Goal: Check status

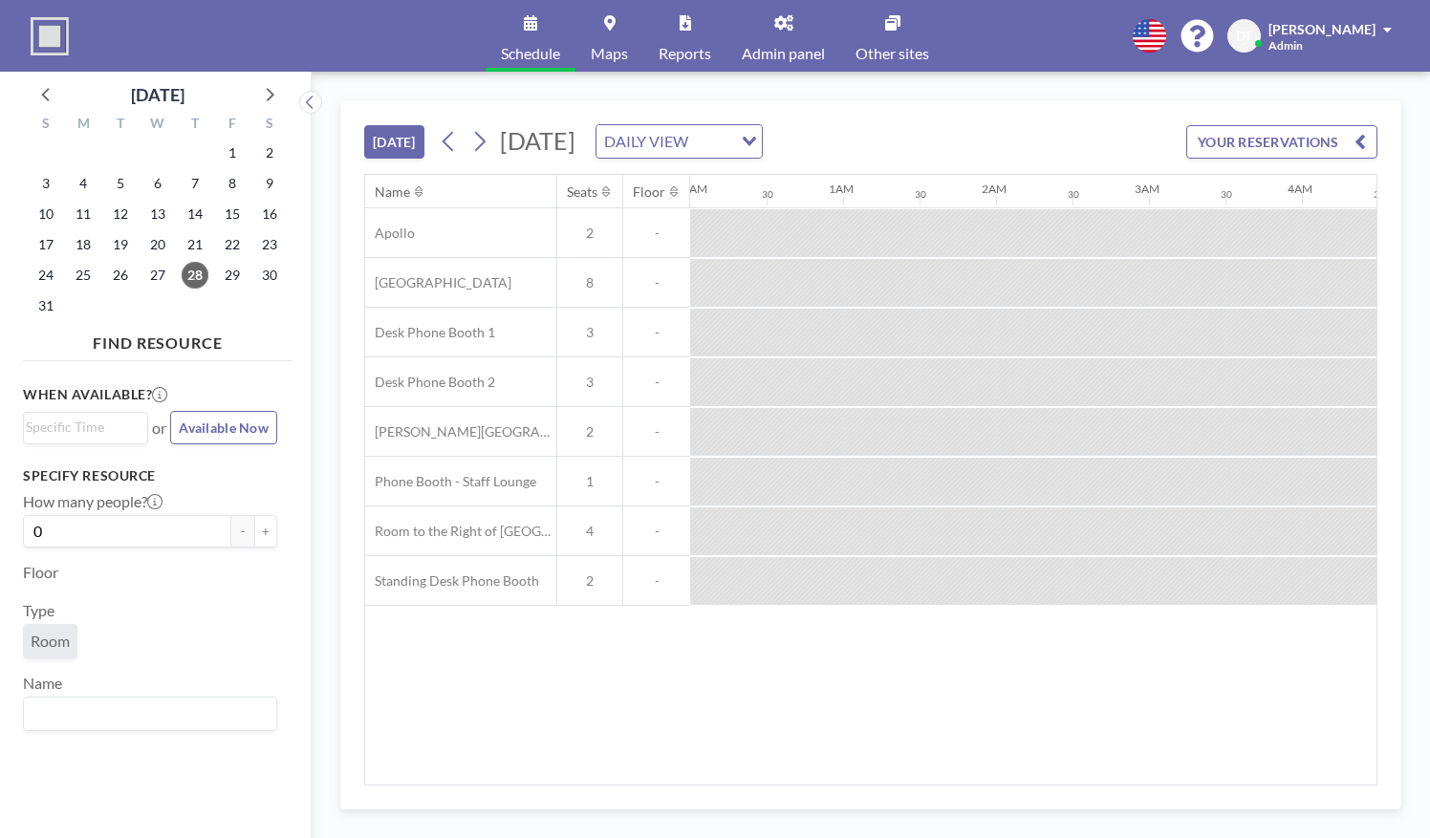
scroll to position [0, 1650]
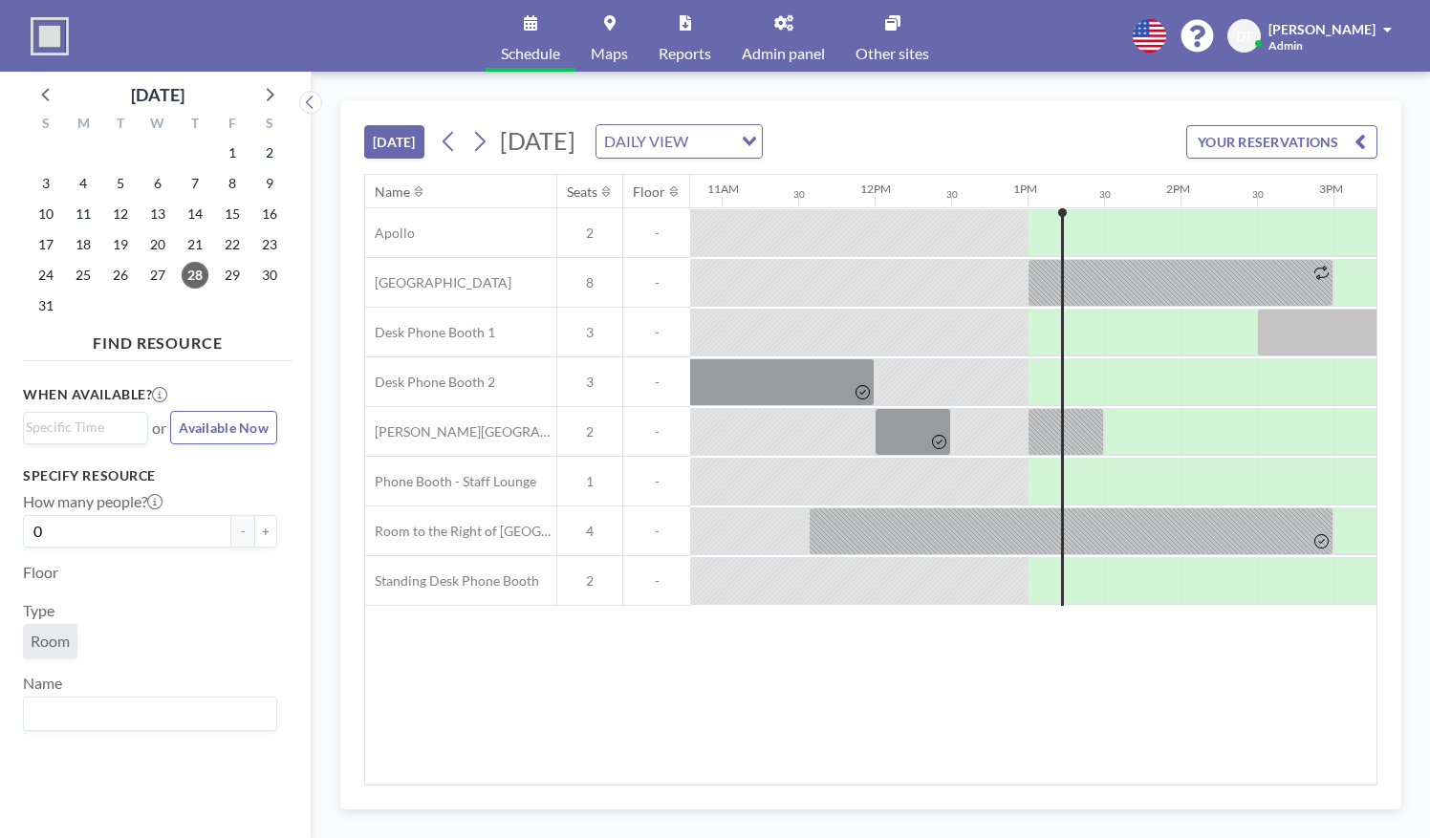
click at [1371, 603] on div at bounding box center [874, 581] width 3669 height 50
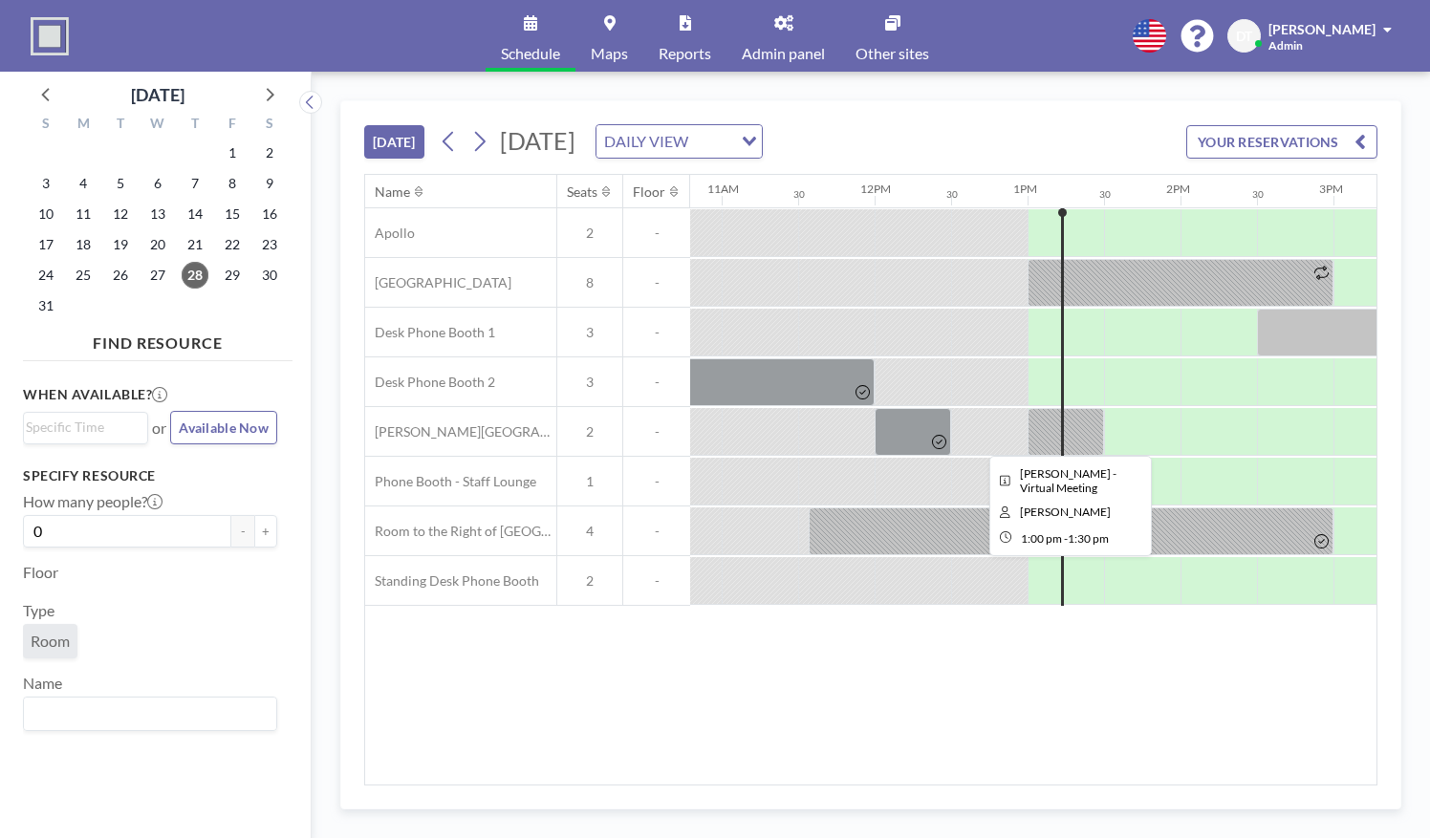
click at [1062, 415] on div at bounding box center [1065, 432] width 76 height 48
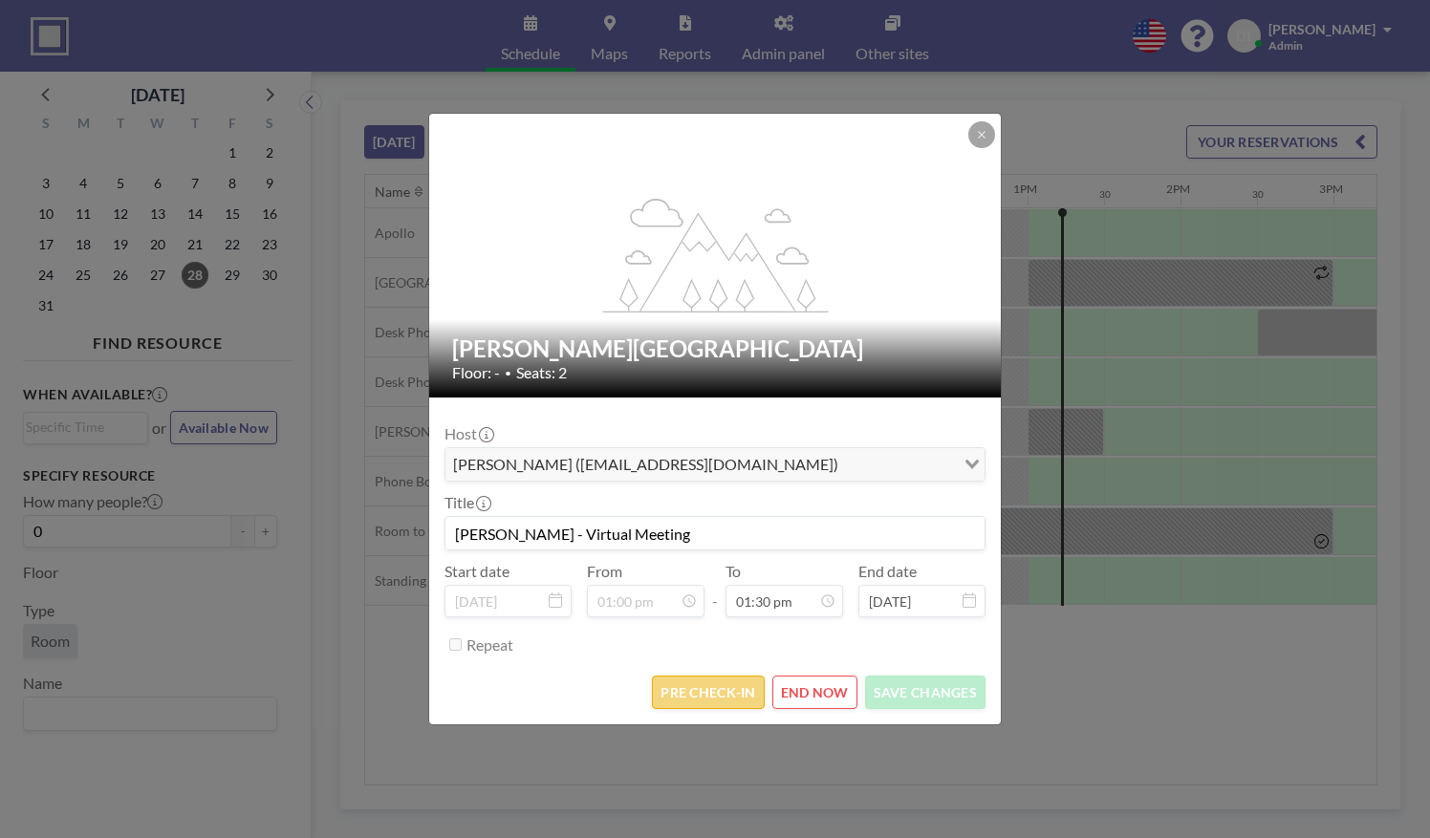
click at [686, 695] on button "PRE CHECK-IN" at bounding box center [708, 692] width 112 height 33
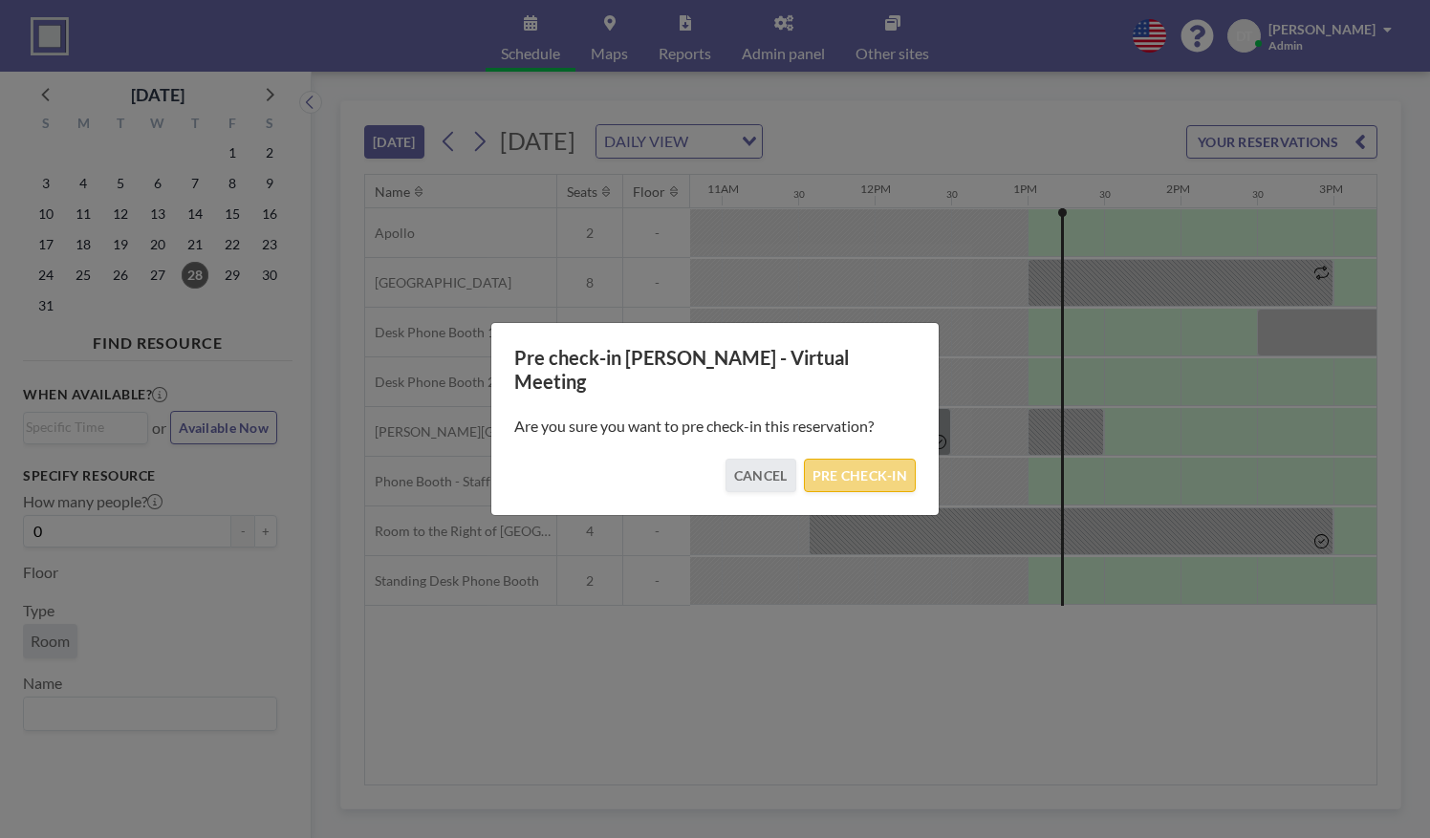
click at [880, 459] on button "PRE CHECK-IN" at bounding box center [860, 475] width 112 height 33
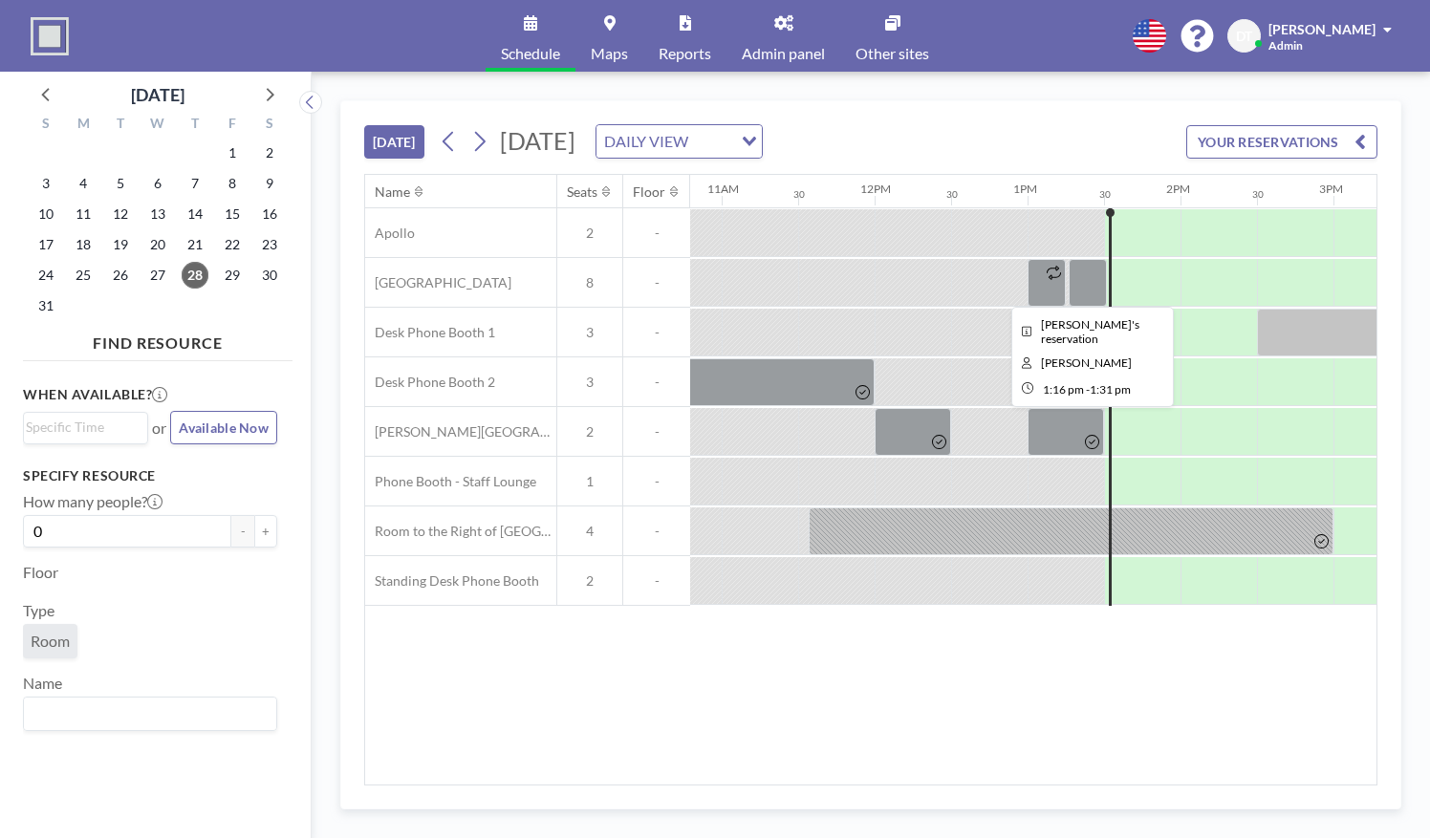
click at [1080, 271] on div at bounding box center [1087, 283] width 38 height 48
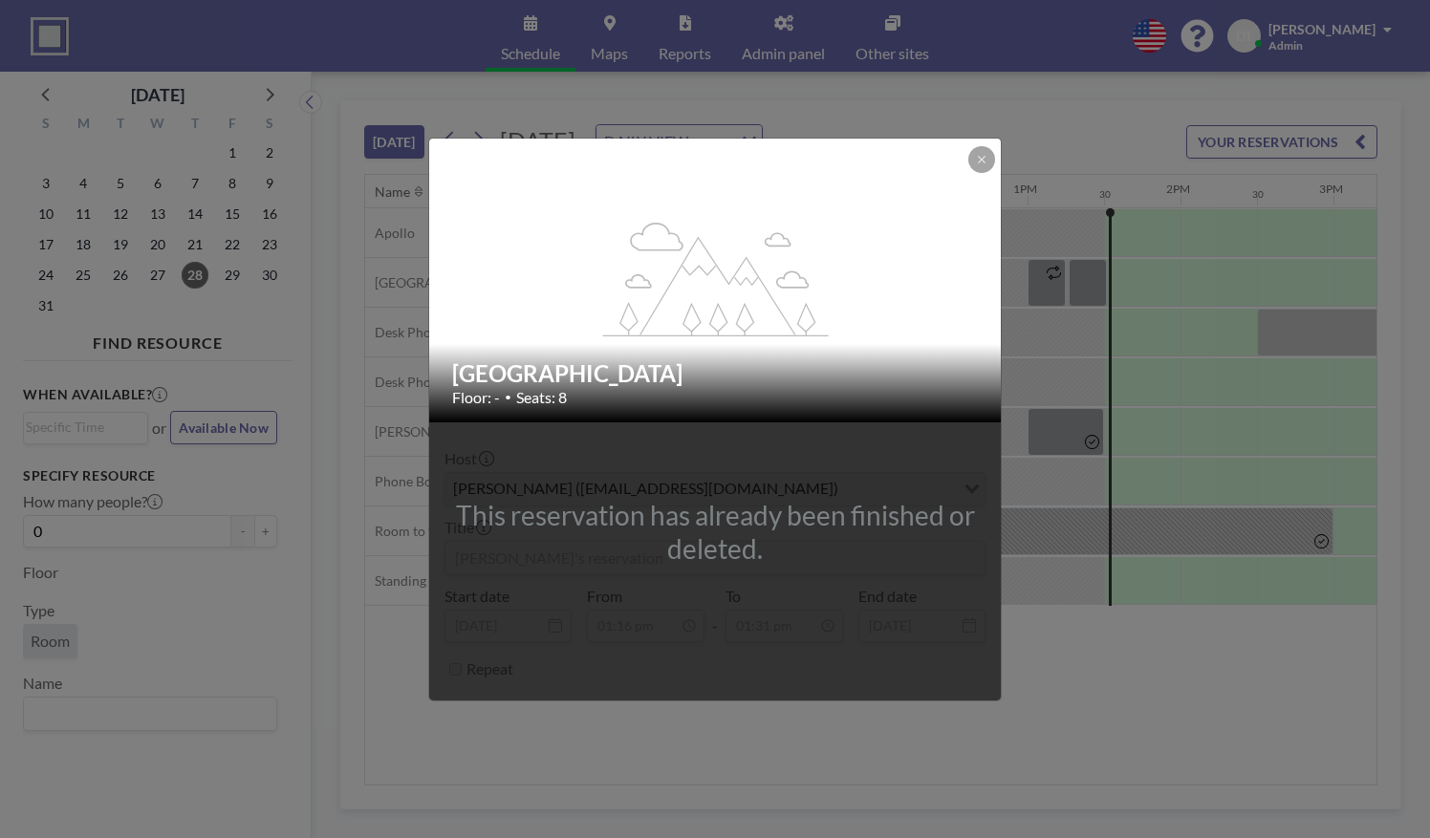
click at [1080, 271] on div "flex-grow: 1.2; [GEOGRAPHIC_DATA] Floor: - • Seats: 8 This reservation has alre…" at bounding box center [715, 419] width 1430 height 838
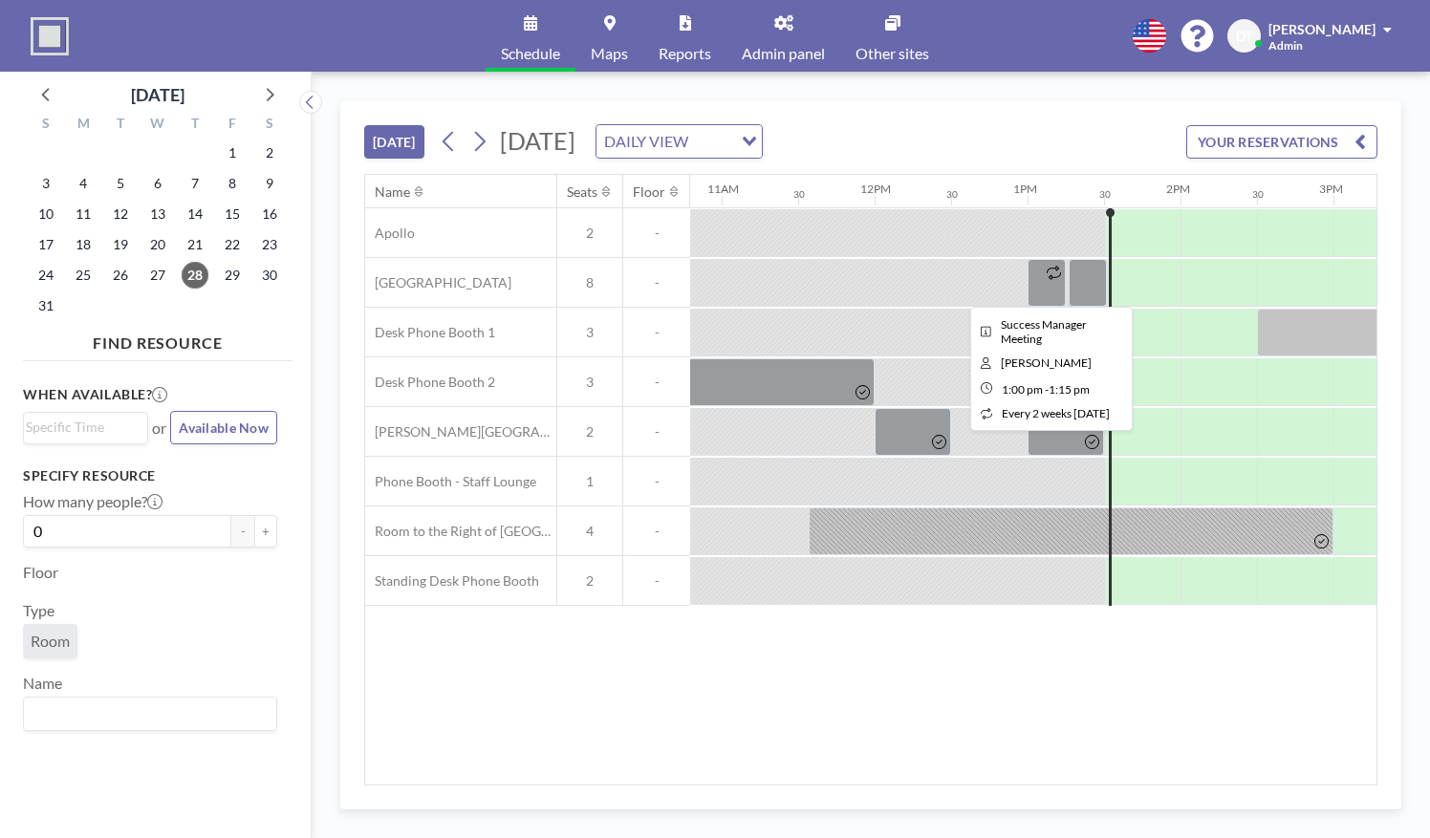
click at [1046, 287] on div at bounding box center [1046, 283] width 38 height 48
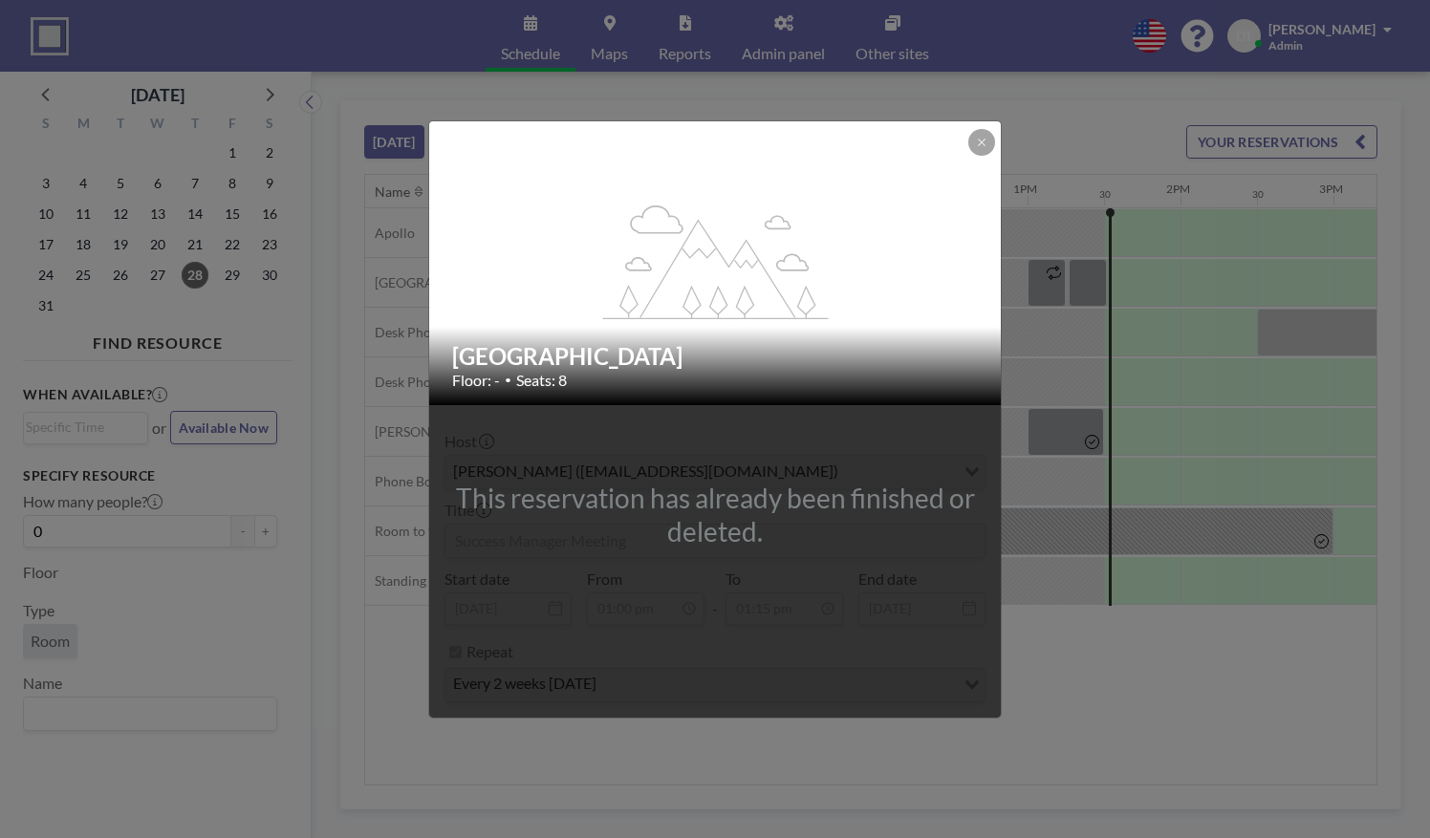
click at [1076, 765] on div "flex-grow: 1.2; [GEOGRAPHIC_DATA] Floor: - • Seats: 8 This reservation has alre…" at bounding box center [715, 419] width 1430 height 838
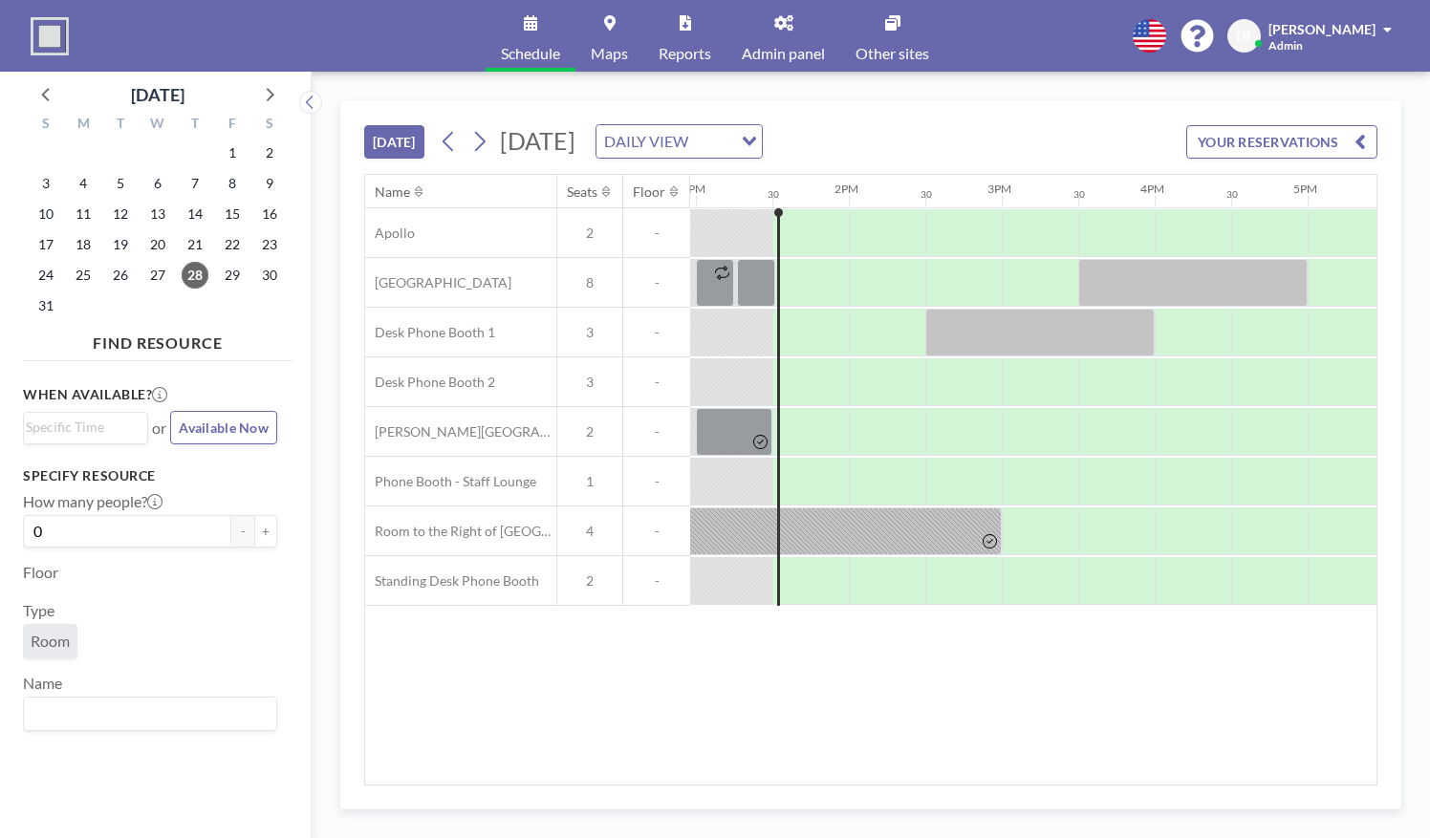
scroll to position [0, 2054]
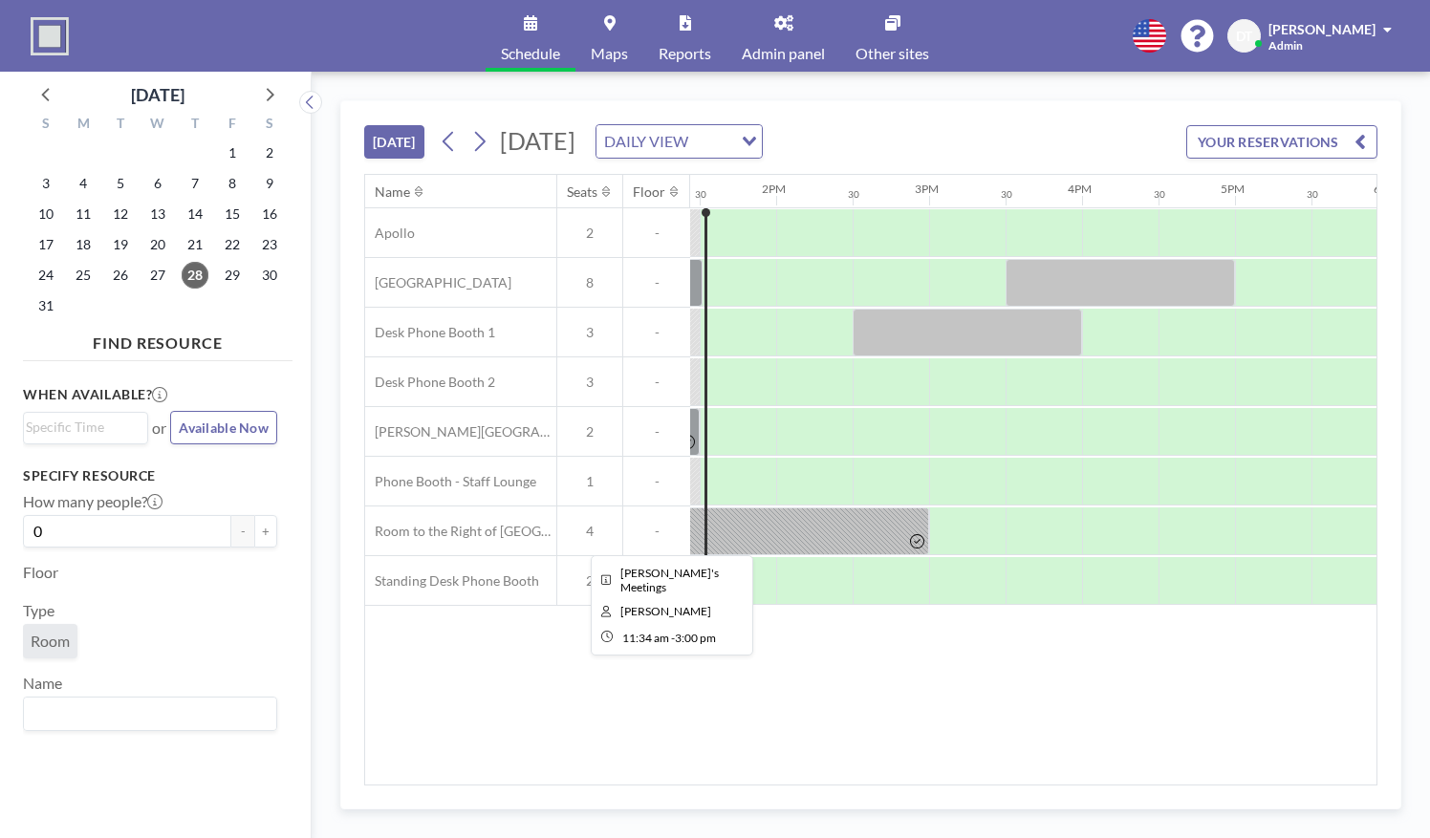
click at [818, 527] on div at bounding box center [666, 531] width 525 height 48
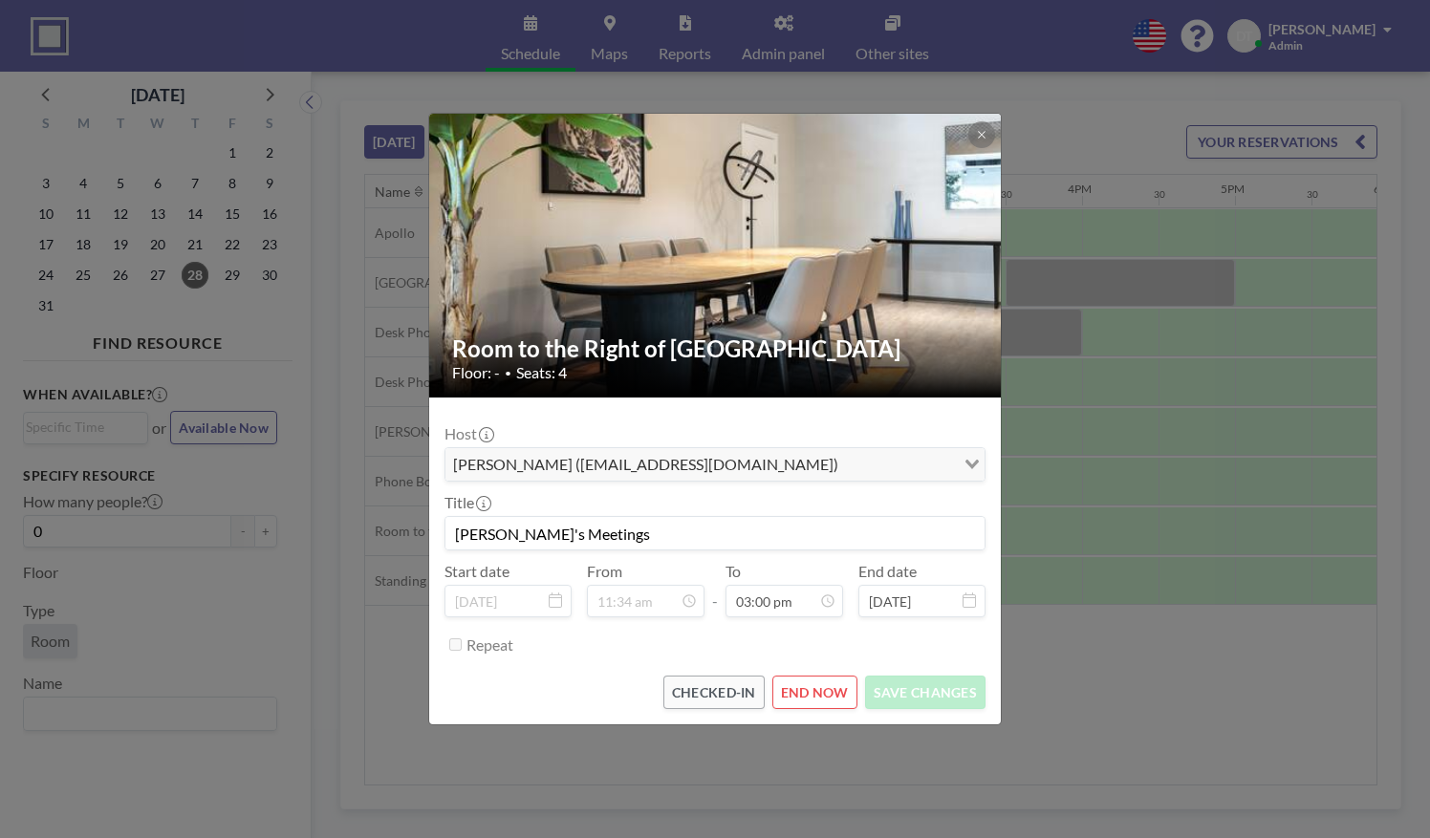
click at [1078, 665] on div "Room to the Right of Central Park Floor: - • Seats: 4 Host [PERSON_NAME] ([EMAI…" at bounding box center [715, 419] width 1430 height 838
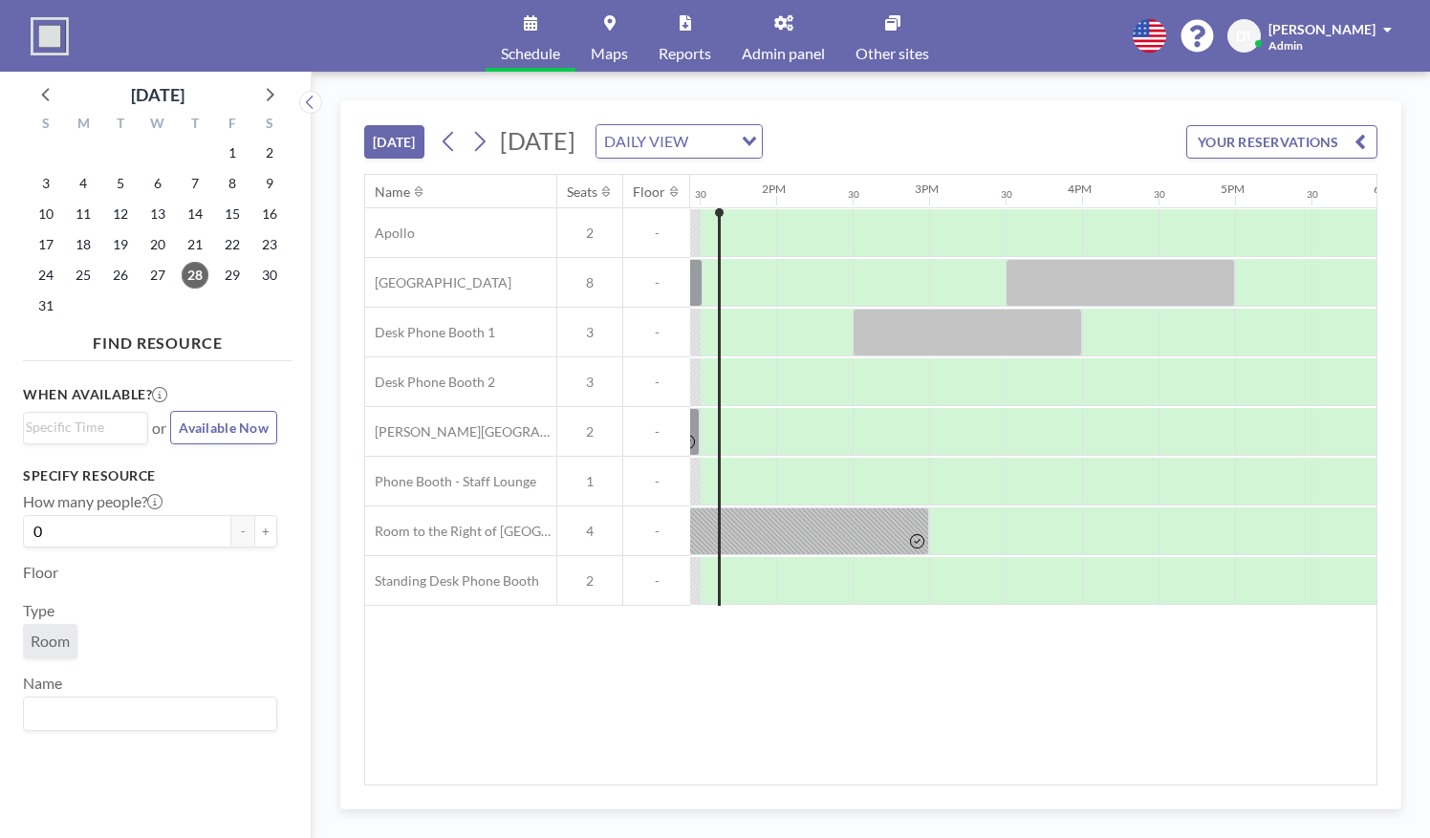
click at [720, 509] on div at bounding box center [666, 531] width 525 height 48
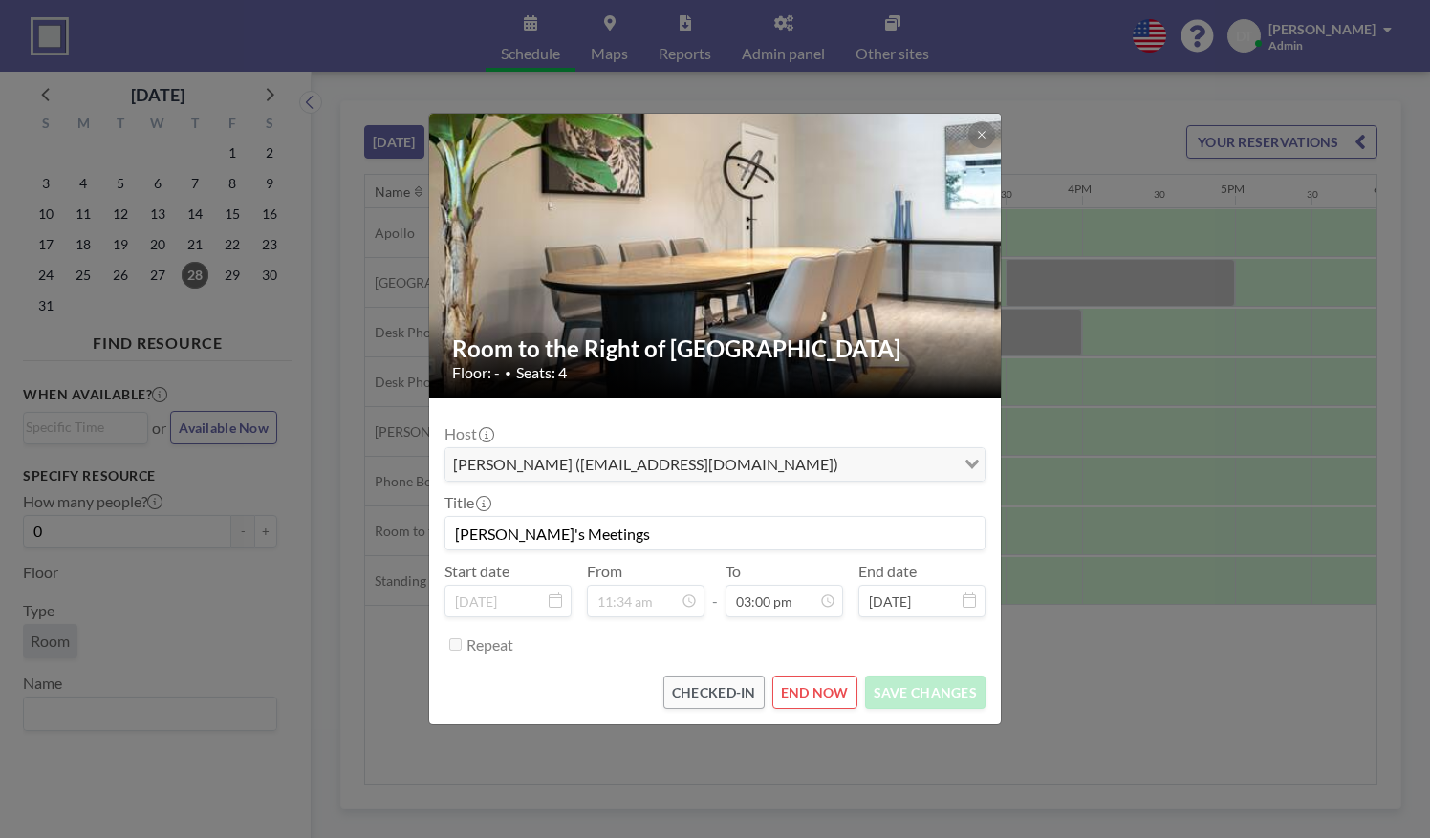
click at [1033, 596] on div "Room to the Right of Central Park Floor: - • Seats: 4 Host [PERSON_NAME] ([EMAI…" at bounding box center [715, 419] width 1430 height 838
